Goal: Navigation & Orientation: Go to known website

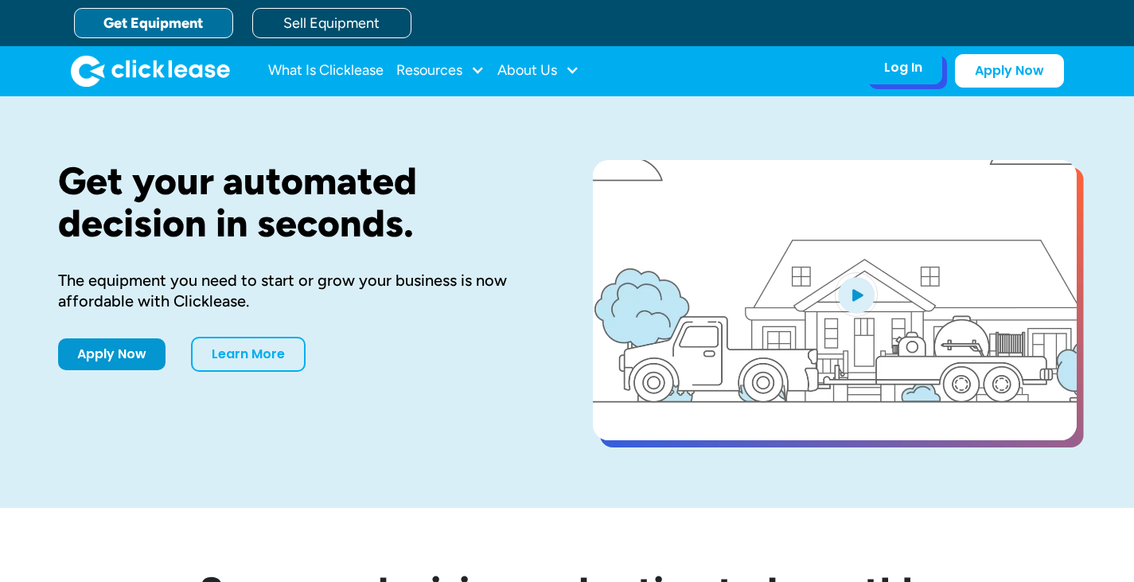
click at [902, 58] on div "Log In Account login I use Clicklease to get my equipment Partner Portal I offe…" at bounding box center [903, 67] width 78 height 33
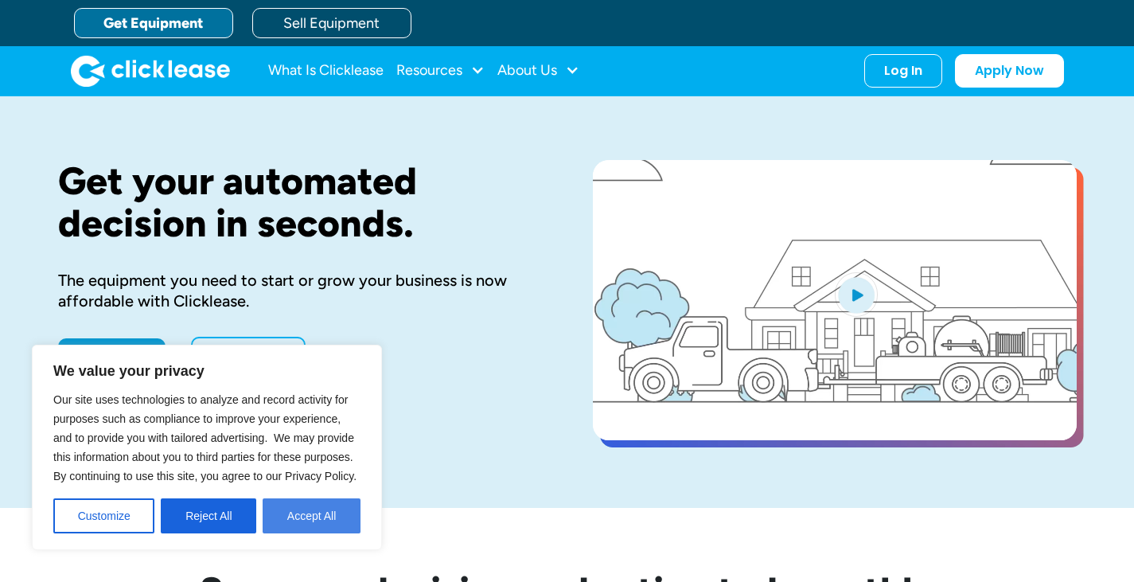
click at [311, 516] on button "Accept All" at bounding box center [312, 515] width 98 height 35
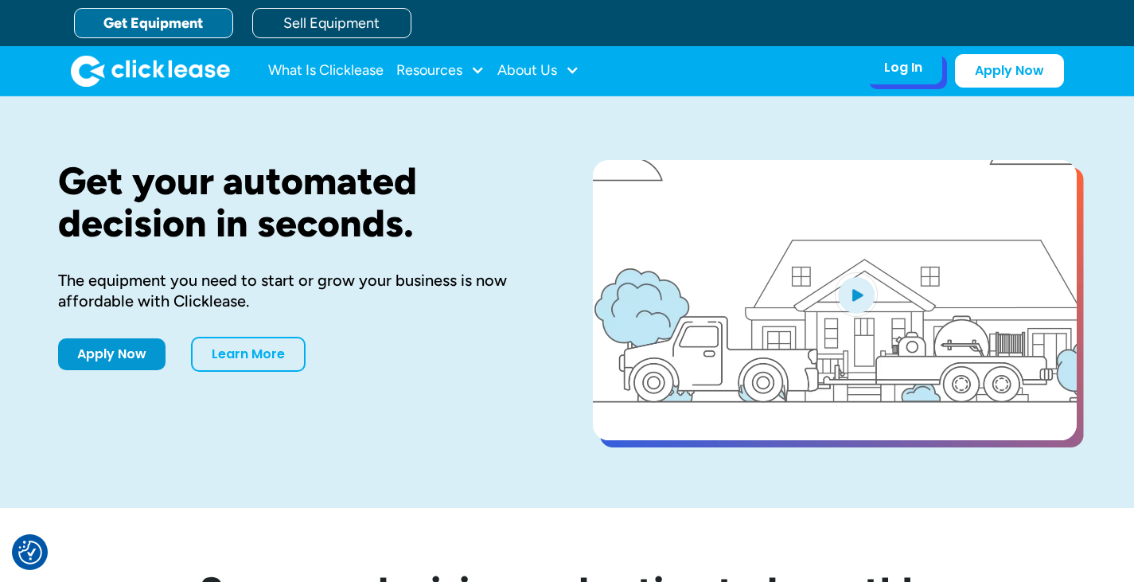
click at [906, 70] on div "Log In" at bounding box center [903, 68] width 38 height 16
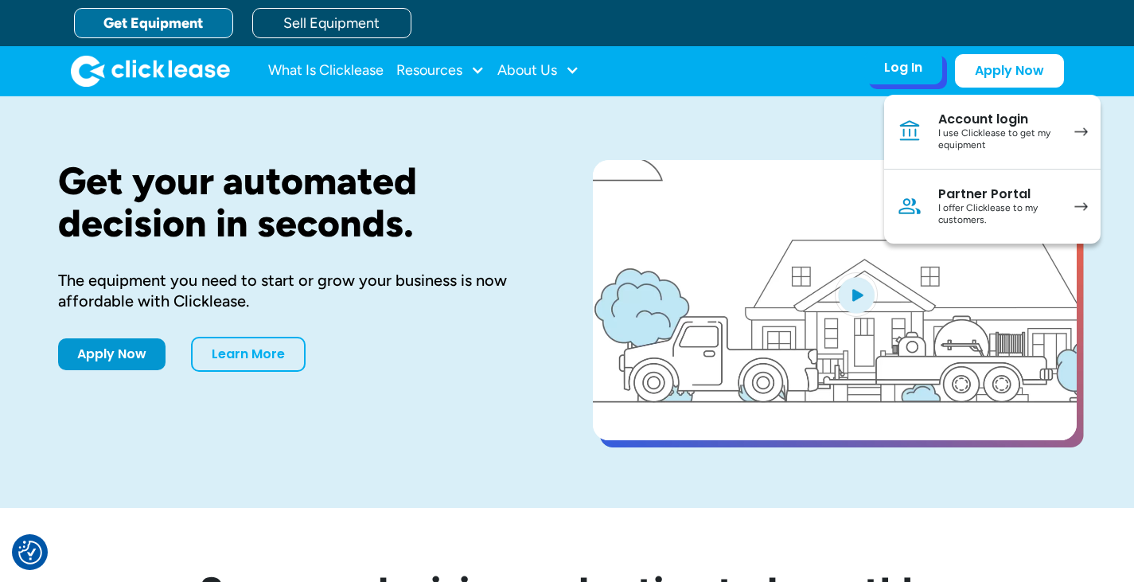
click at [1019, 189] on div "Partner Portal" at bounding box center [998, 194] width 120 height 16
